Goal: Communication & Community: Answer question/provide support

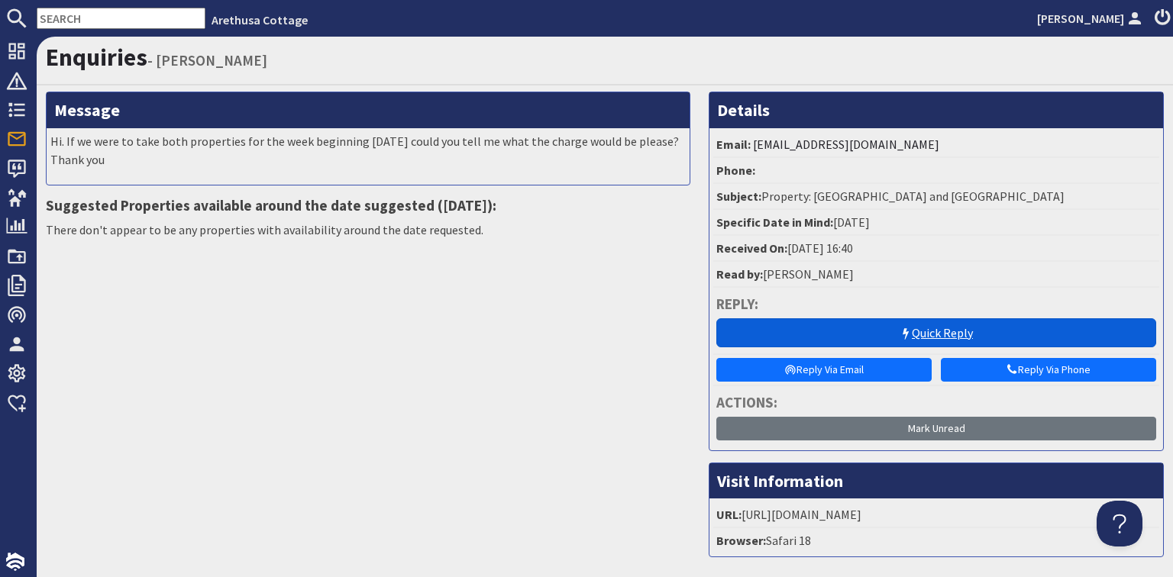
click at [894, 324] on link "Quick Reply" at bounding box center [936, 333] width 440 height 29
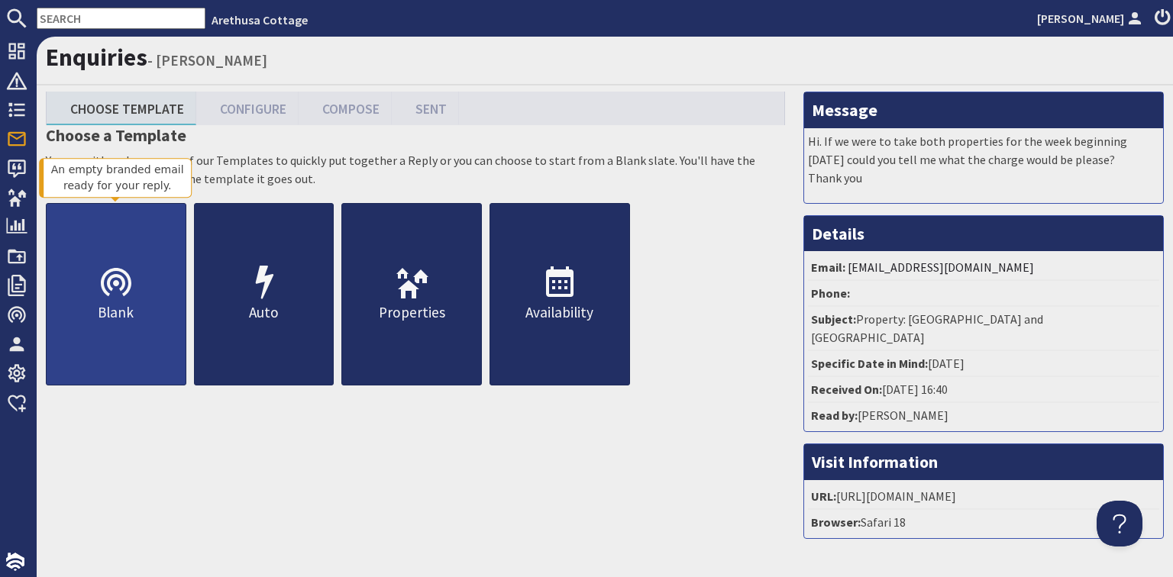
click at [109, 284] on use at bounding box center [116, 282] width 31 height 28
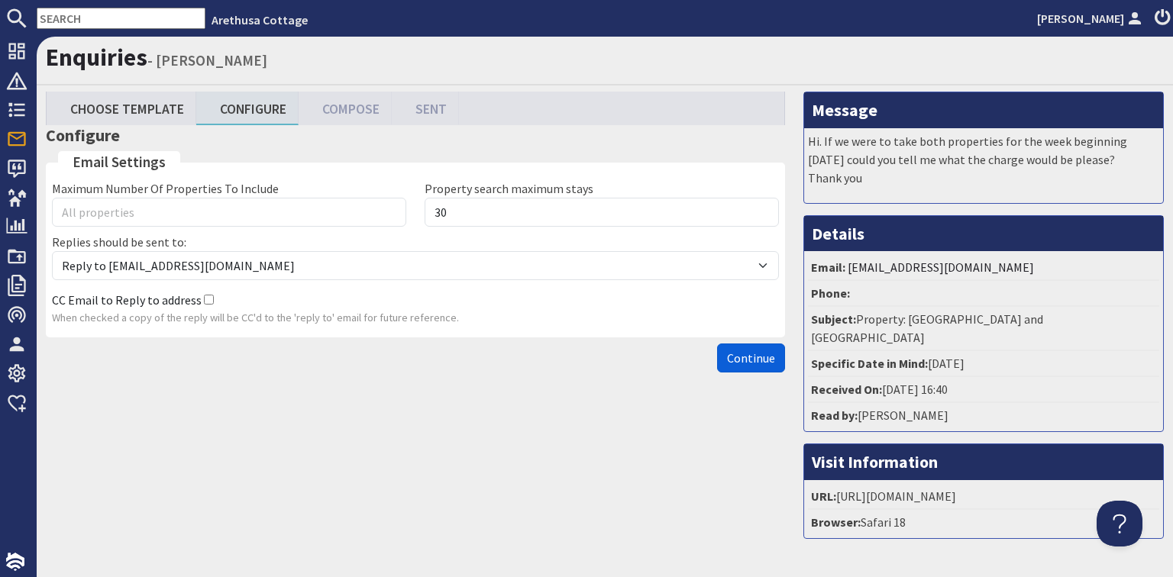
click at [748, 351] on span "Continue" at bounding box center [751, 358] width 48 height 15
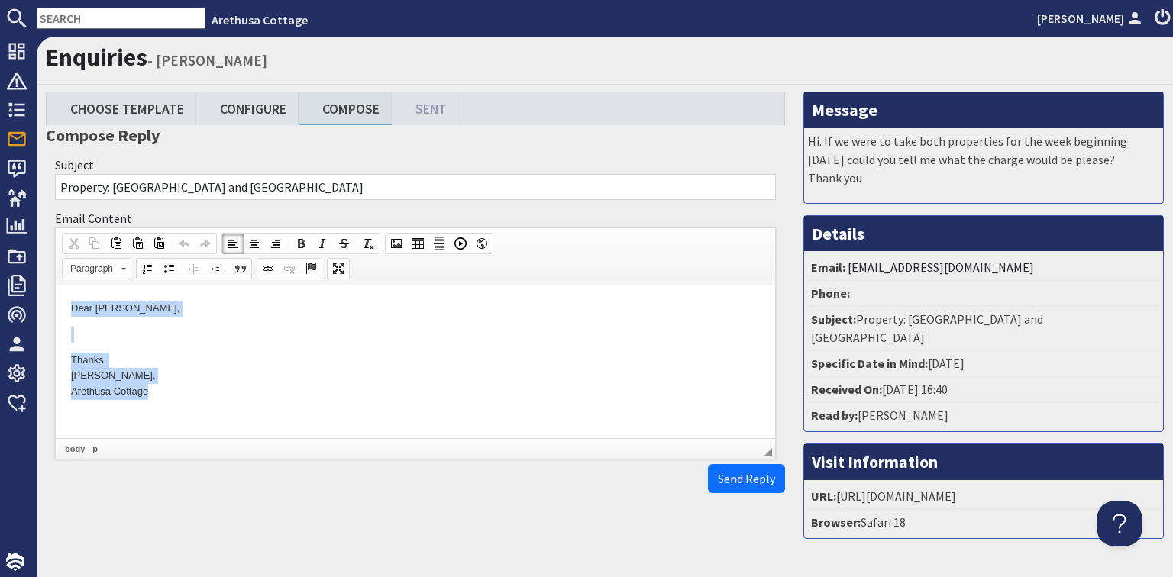
drag, startPoint x: 70, startPoint y: 310, endPoint x: 214, endPoint y: 399, distance: 168.7
click at [214, 399] on html "Dear [PERSON_NAME], Thanks, [PERSON_NAME], [PERSON_NAME]" at bounding box center [416, 351] width 720 height 130
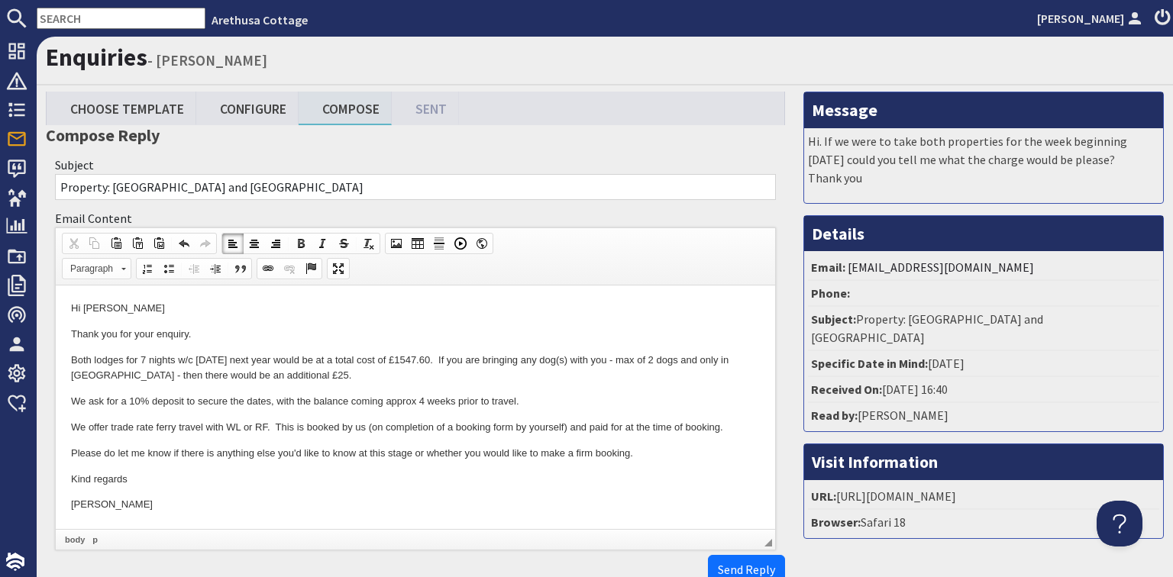
click at [273, 374] on p "Both lodges for 7 nights w/c [DATE] next year would be at a total cost of £1547…" at bounding box center [415, 369] width 689 height 32
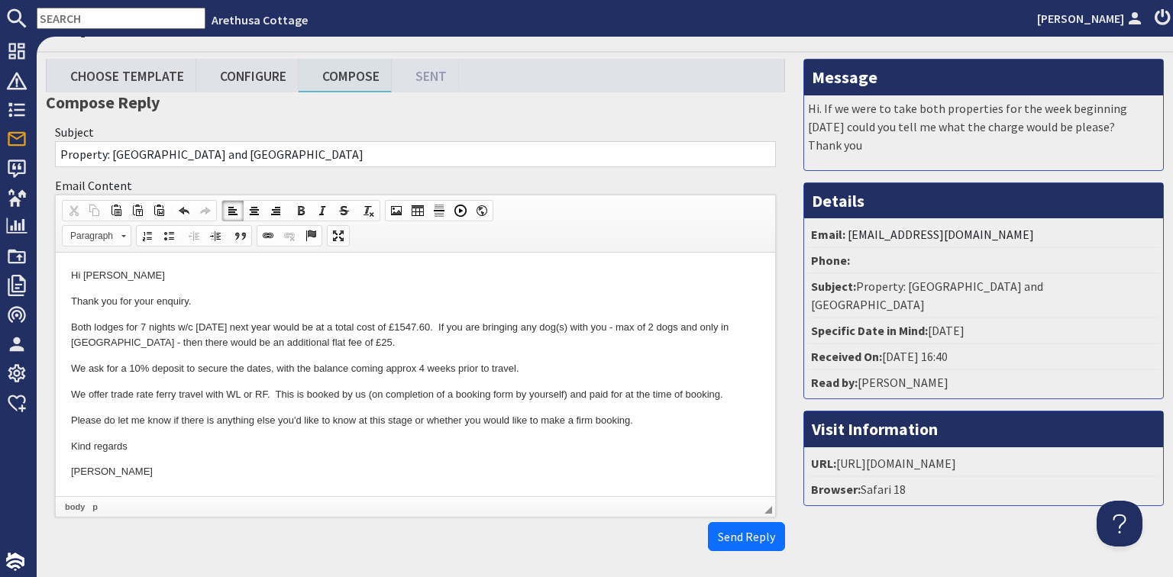
scroll to position [61, 0]
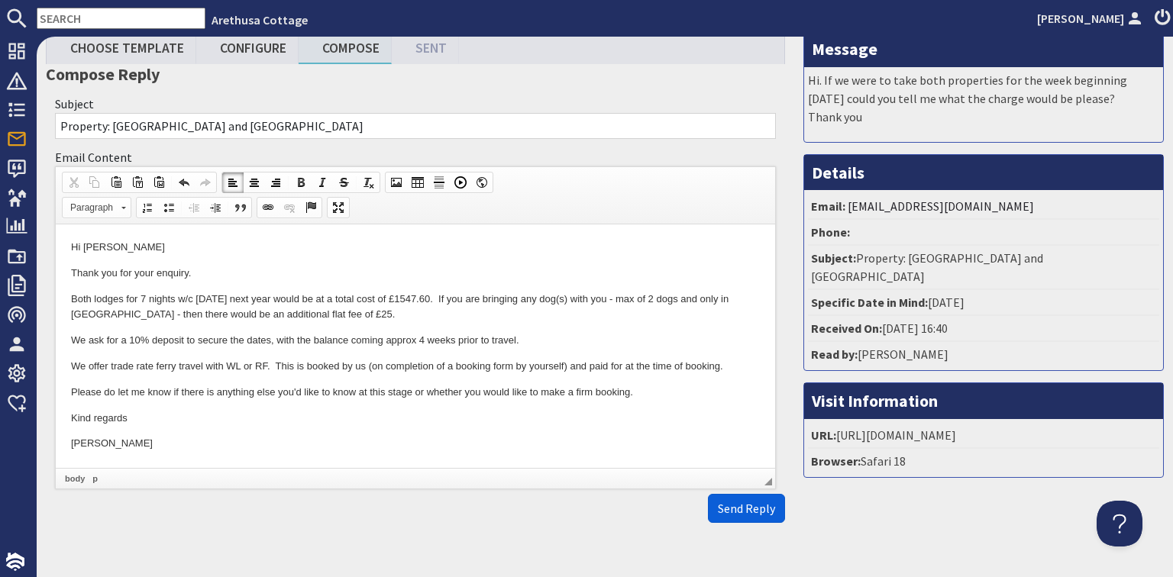
click at [737, 507] on span "Send Reply" at bounding box center [746, 508] width 57 height 15
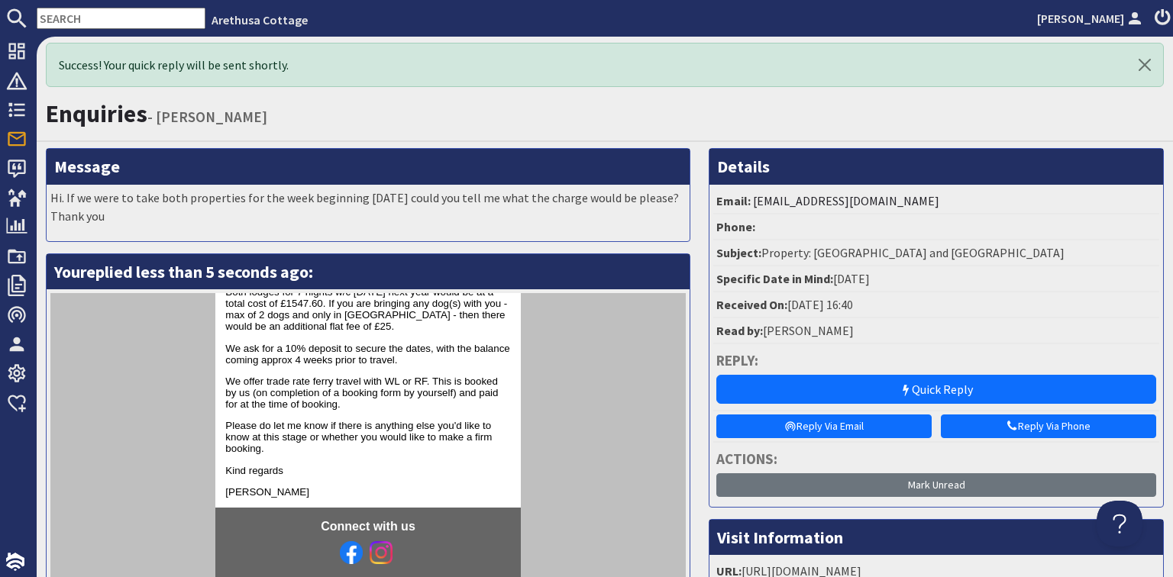
scroll to position [138, 0]
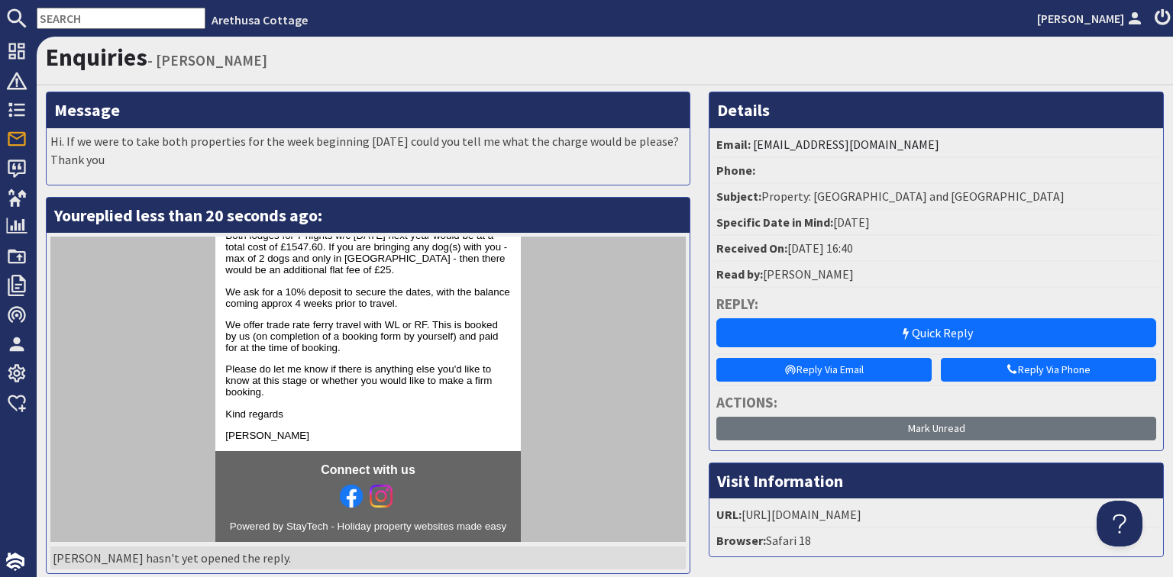
scroll to position [138, 0]
